Goal: Information Seeking & Learning: Learn about a topic

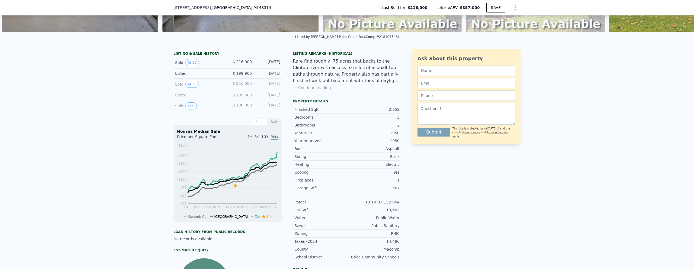
scroll to position [106, 0]
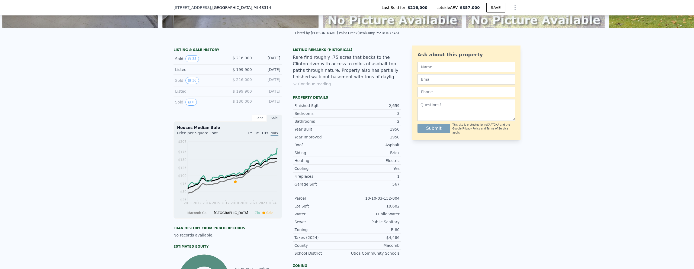
click at [310, 87] on button "Continue reading" at bounding box center [312, 83] width 38 height 5
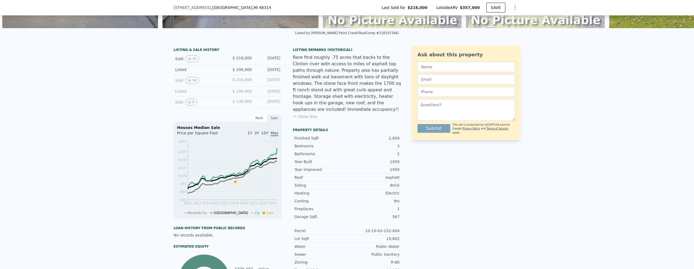
click at [345, 114] on div "Listing Remarks (Historical) Rare find roughly .75 acres that backs to the Clin…" at bounding box center [347, 87] width 108 height 78
click at [193, 84] on button "36" at bounding box center [191, 80] width 13 height 7
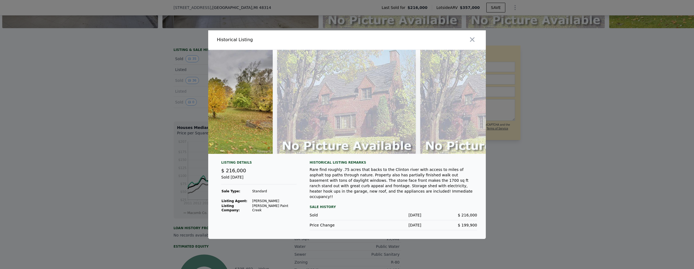
scroll to position [0, 5151]
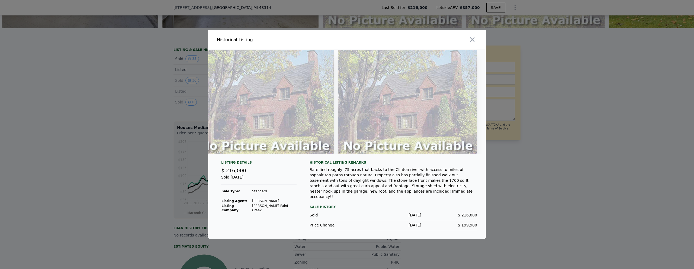
click at [596, 153] on div at bounding box center [347, 134] width 694 height 269
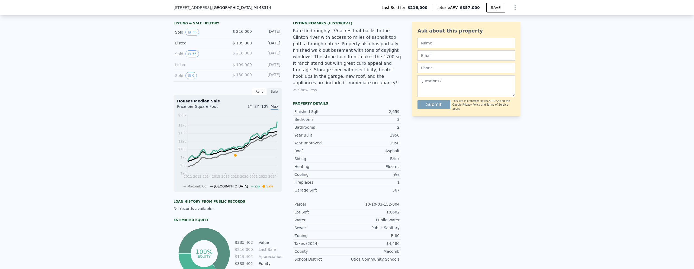
scroll to position [134, 0]
click at [191, 79] on button "0" at bounding box center [190, 75] width 11 height 7
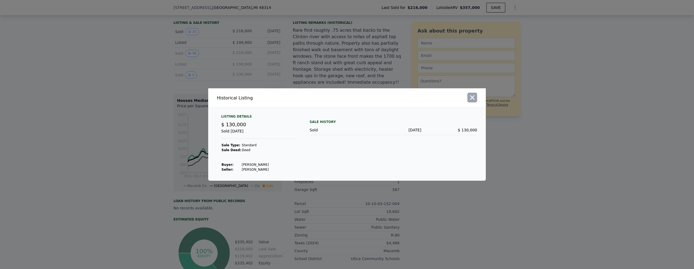
click at [474, 100] on icon "button" at bounding box center [472, 97] width 5 height 5
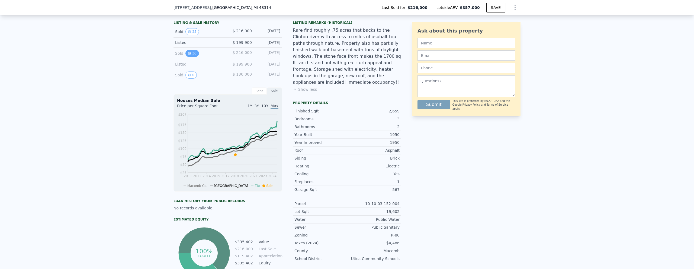
click at [188, 55] on icon "View historical data" at bounding box center [189, 53] width 3 height 3
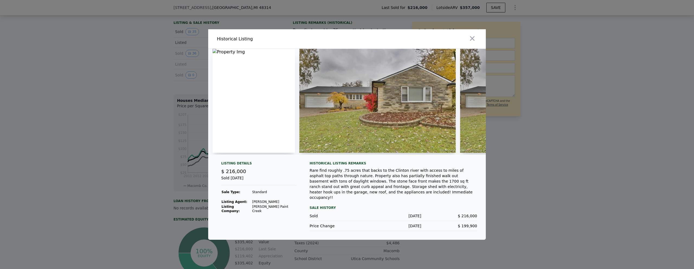
click at [477, 41] on div at bounding box center [417, 38] width 137 height 19
click at [474, 41] on icon "button" at bounding box center [472, 39] width 8 height 8
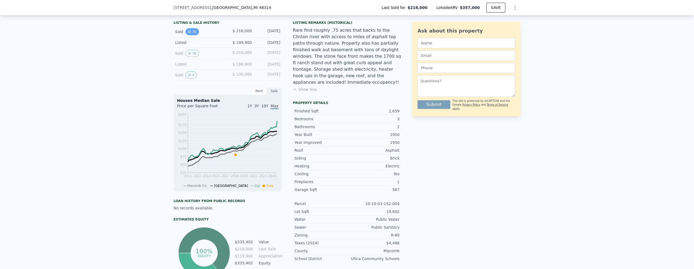
click at [188, 33] on icon "View historical data" at bounding box center [189, 32] width 2 height 2
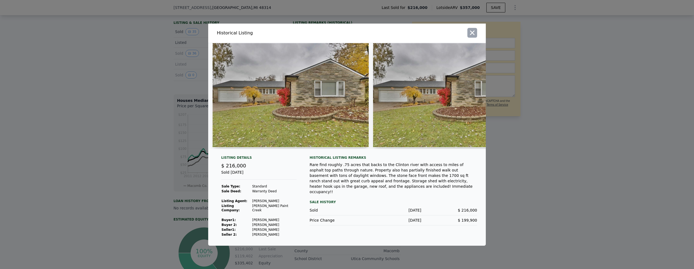
click at [473, 33] on icon "button" at bounding box center [472, 33] width 8 height 8
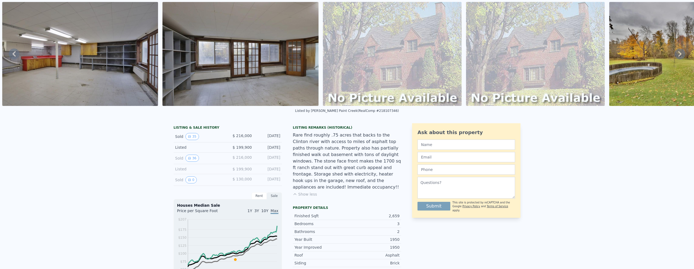
scroll to position [0, 0]
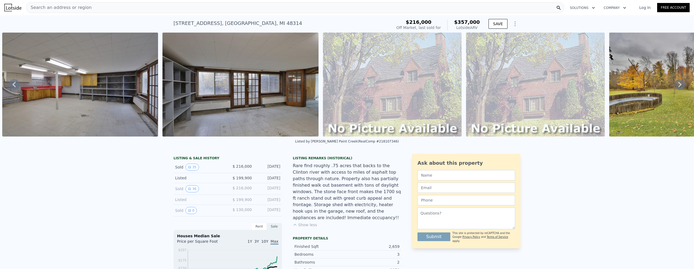
click at [117, 11] on div "Search an address or region" at bounding box center [295, 7] width 538 height 11
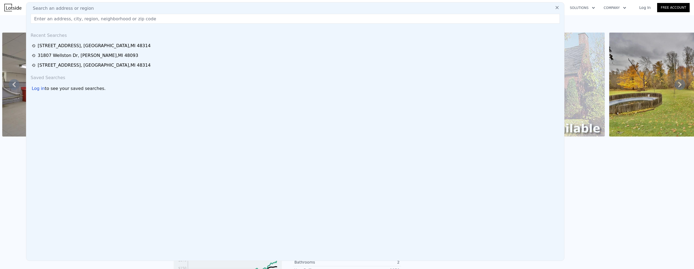
type input "[STREET_ADDRESS][PERSON_NAME]"
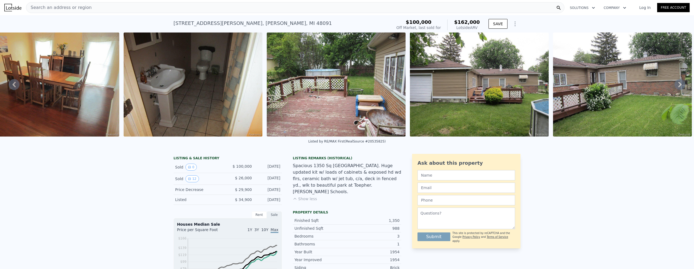
scroll to position [0, 1275]
click at [189, 182] on button "12" at bounding box center [191, 178] width 13 height 7
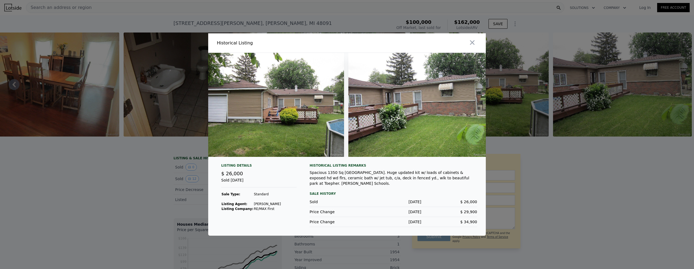
scroll to position [0, 1448]
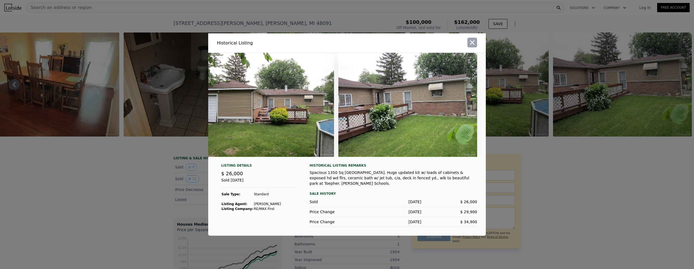
click at [475, 45] on icon "button" at bounding box center [472, 43] width 8 height 8
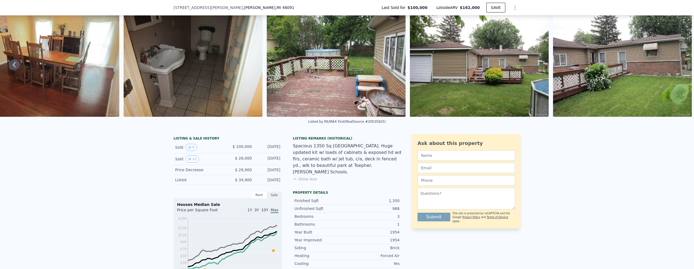
scroll to position [52, 0]
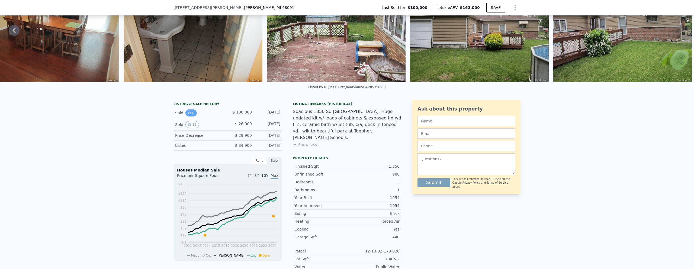
click at [188, 115] on icon "View historical data" at bounding box center [189, 112] width 3 height 3
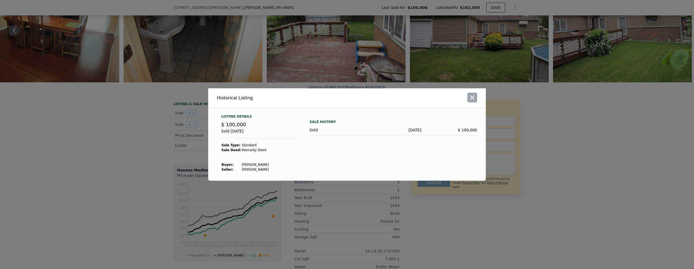
click at [471, 99] on icon "button" at bounding box center [472, 97] width 5 height 5
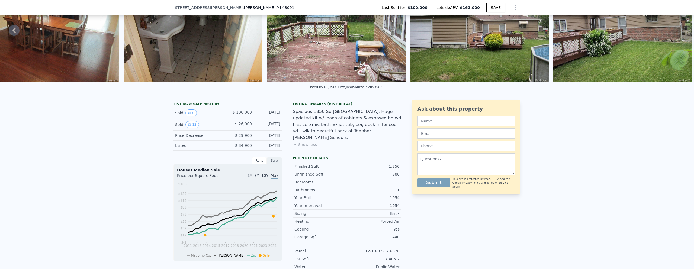
click at [307, 142] on button "Show less" at bounding box center [305, 144] width 24 height 5
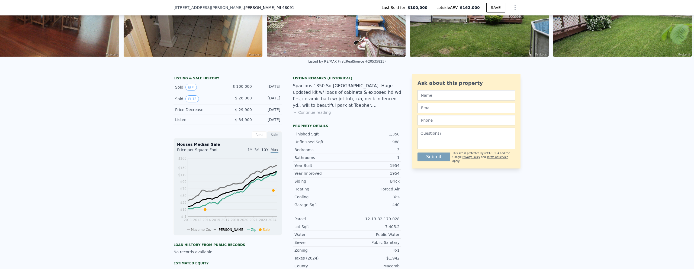
scroll to position [79, 0]
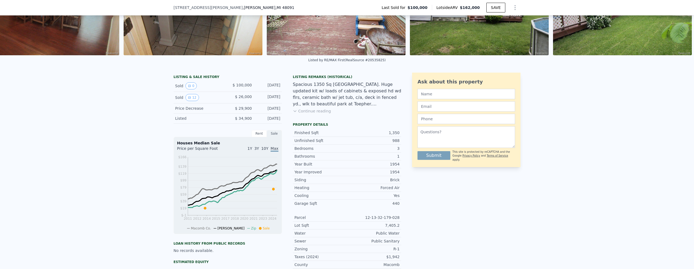
drag, startPoint x: 279, startPoint y: 123, endPoint x: 169, endPoint y: 124, distance: 110.0
click at [169, 124] on div "LISTING & SALE HISTORY Sold 0 $ 100,000 [DATE] Sold 12 $ 26,000 [DATE] Price De…" at bounding box center [347, 207] width 694 height 278
click at [159, 123] on div "LISTING & SALE HISTORY Sold 0 $ 100,000 [DATE] Sold 12 $ 26,000 [DATE] Price De…" at bounding box center [347, 207] width 694 height 278
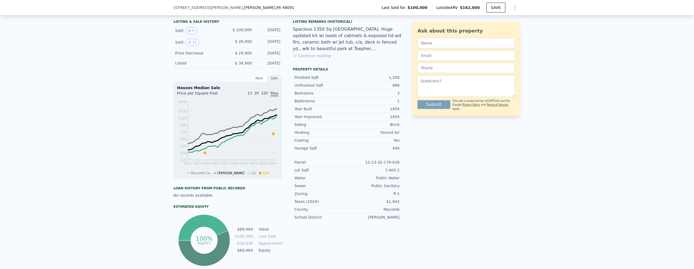
scroll to position [134, 0]
click at [189, 33] on button "0" at bounding box center [190, 31] width 11 height 7
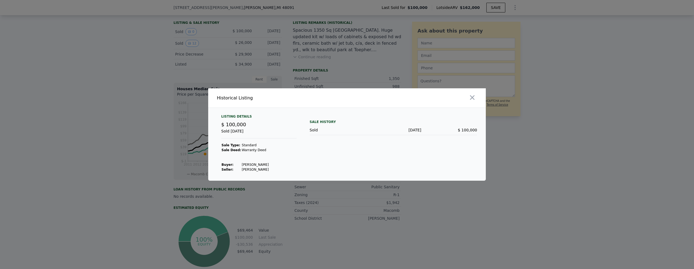
click at [122, 103] on div at bounding box center [347, 134] width 694 height 269
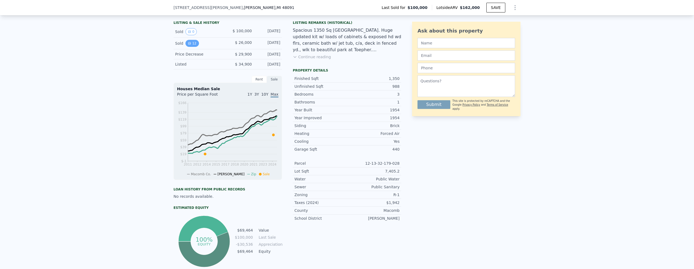
click at [188, 45] on icon "View historical data" at bounding box center [189, 43] width 3 height 3
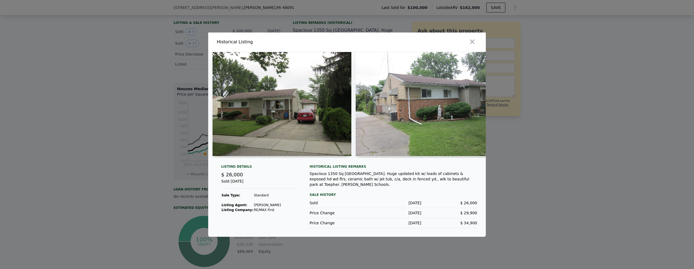
click at [130, 105] on div at bounding box center [347, 134] width 694 height 269
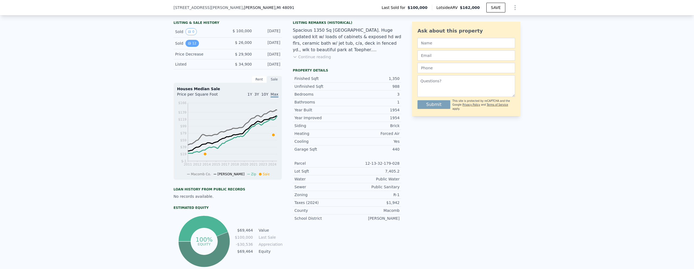
click at [189, 47] on button "12" at bounding box center [191, 43] width 13 height 7
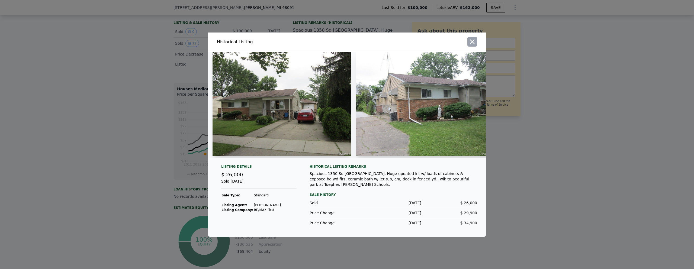
click at [472, 42] on icon "button" at bounding box center [472, 41] width 5 height 5
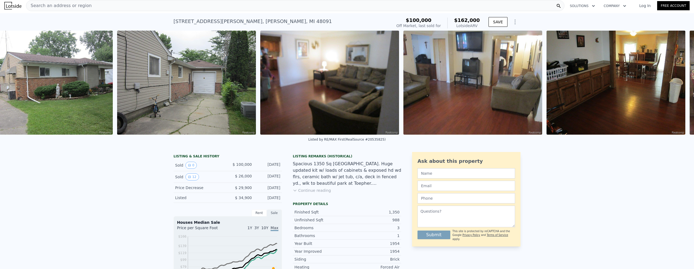
scroll to position [0, 428]
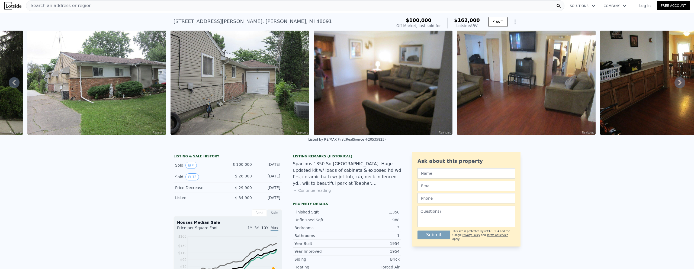
drag, startPoint x: 467, startPoint y: 137, endPoint x: 152, endPoint y: 159, distance: 315.6
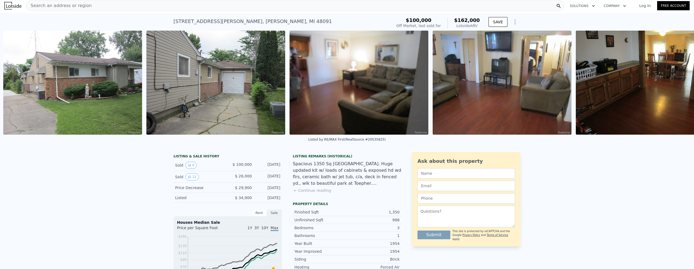
scroll to position [0, 391]
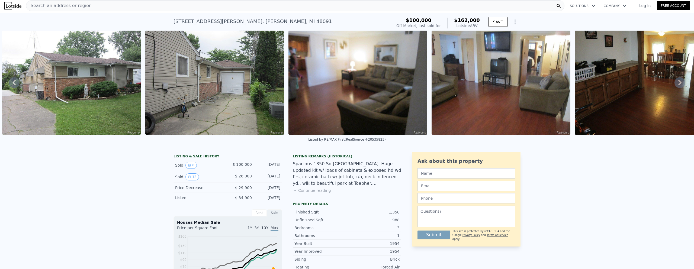
click at [517, 71] on img at bounding box center [500, 83] width 139 height 104
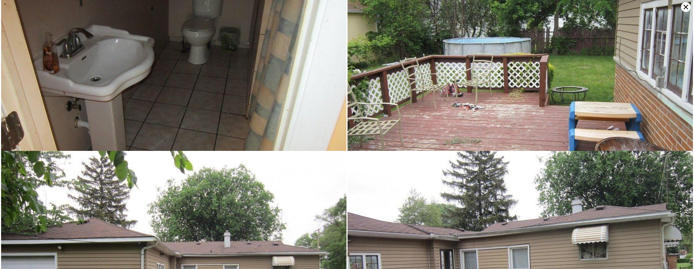
scroll to position [1010, 0]
